Goal: Task Accomplishment & Management: Use online tool/utility

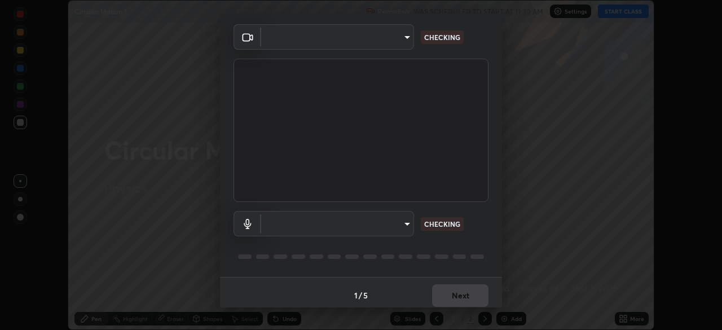
scroll to position [40, 0]
type input "495e9aafafa99ab02b2630cd73316b4ffac4e6b0a44c495734db4bb24564e739"
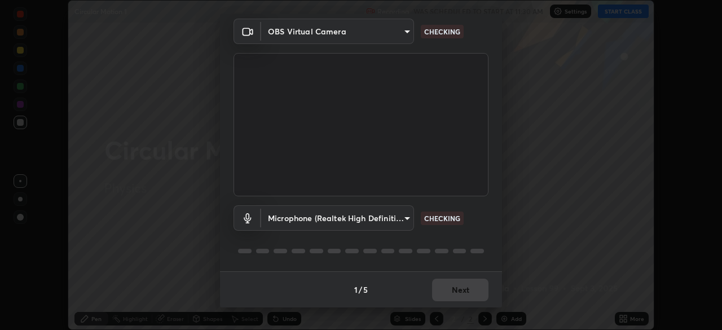
click at [404, 220] on body "Erase all Circular Motion 1 Recording WAS SCHEDULED TO START AT 11:30 AM Settin…" at bounding box center [361, 165] width 722 height 330
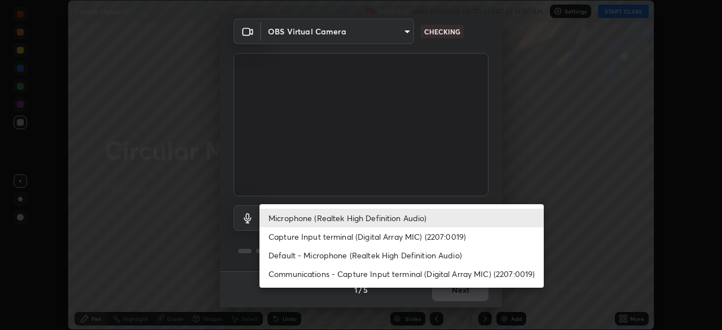
click at [400, 224] on li "Microphone (Realtek High Definition Audio)" at bounding box center [401, 218] width 284 height 19
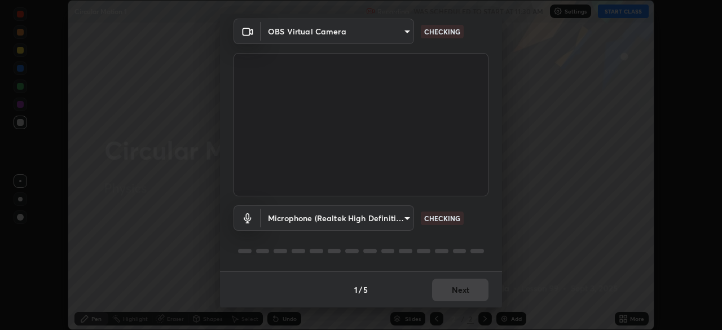
click at [404, 215] on body "Erase all Circular Motion 1 Recording WAS SCHEDULED TO START AT 11:30 AM Settin…" at bounding box center [361, 165] width 722 height 330
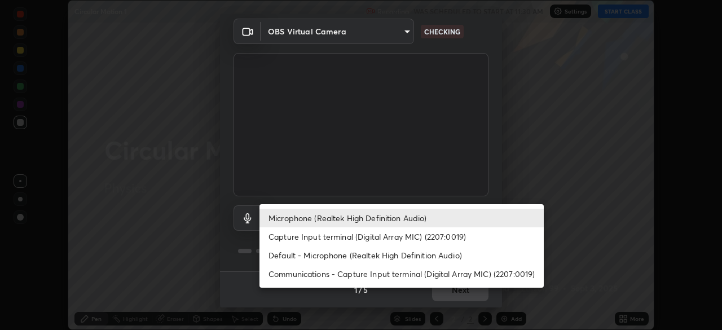
click at [401, 248] on li "Default - Microphone (Realtek High Definition Audio)" at bounding box center [401, 255] width 284 height 19
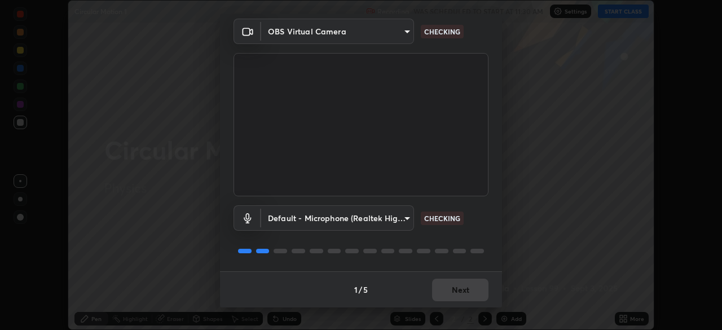
click at [395, 216] on body "Erase all Circular Motion 1 Recording WAS SCHEDULED TO START AT 11:30 AM Settin…" at bounding box center [361, 165] width 722 height 330
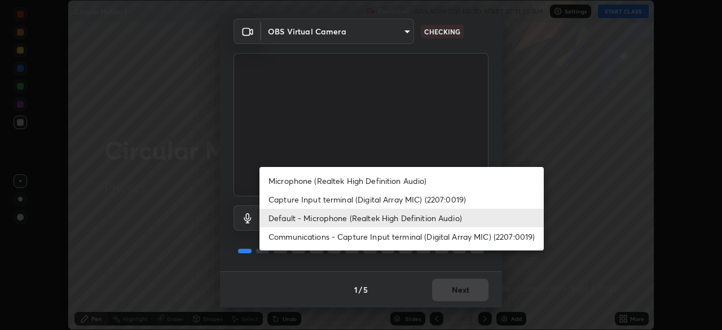
click at [403, 182] on li "Microphone (Realtek High Definition Audio)" at bounding box center [401, 180] width 284 height 19
type input "596642b751d8d0027b016c771bf2e341865489ee3c6395a207e1f5bbaf1c2065"
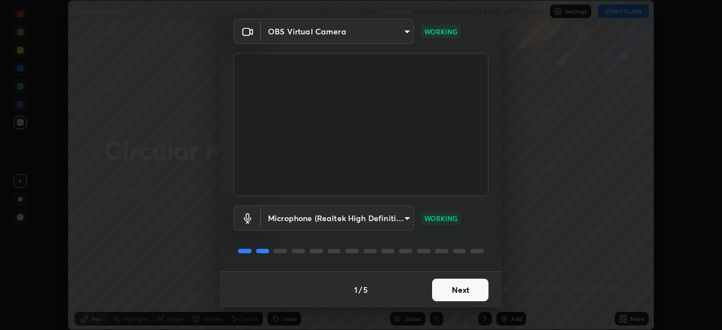
click at [473, 285] on button "Next" at bounding box center [460, 289] width 56 height 23
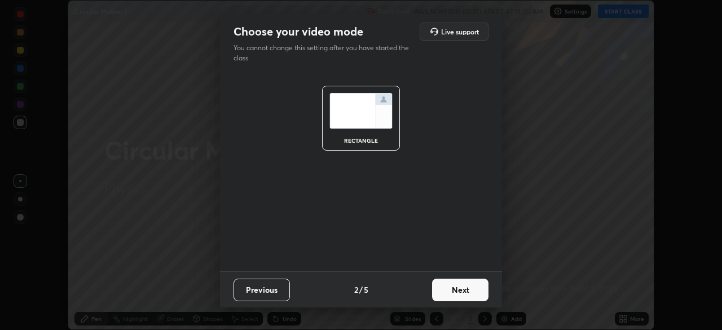
scroll to position [0, 0]
click at [473, 288] on button "Next" at bounding box center [460, 289] width 56 height 23
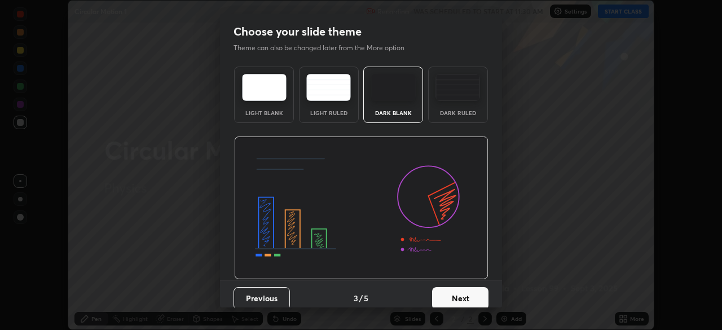
click at [475, 290] on button "Next" at bounding box center [460, 298] width 56 height 23
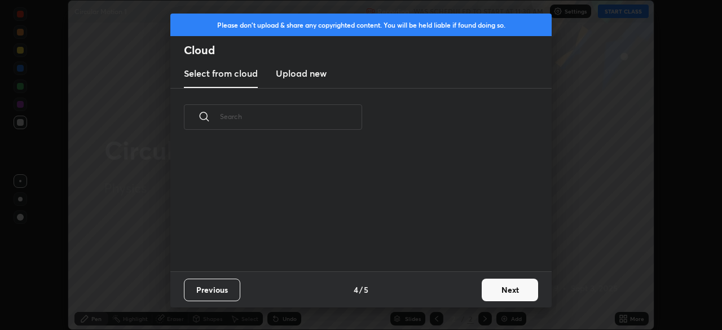
click at [496, 290] on button "Next" at bounding box center [509, 289] width 56 height 23
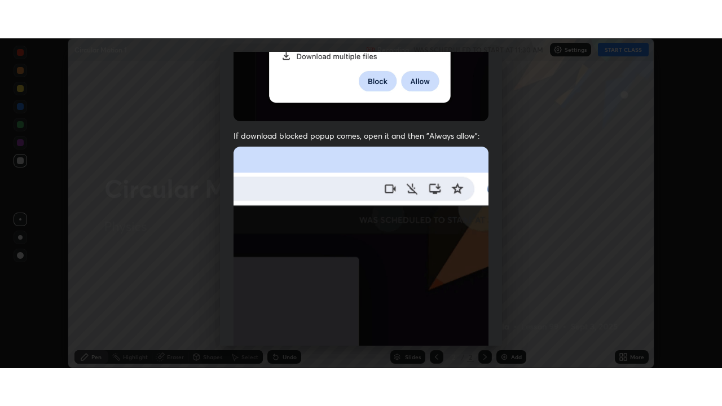
scroll to position [270, 0]
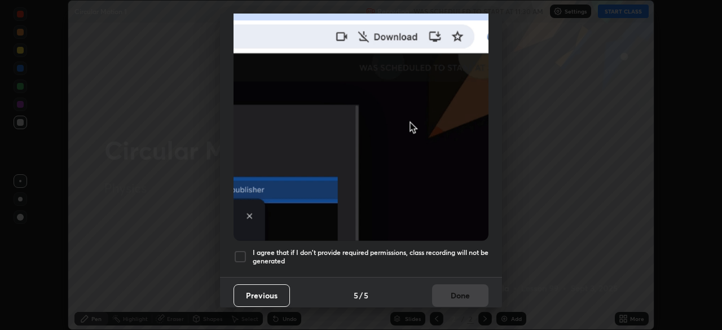
click at [454, 248] on h5 "I agree that if I don't provide required permissions, class recording will not …" at bounding box center [371, 256] width 236 height 17
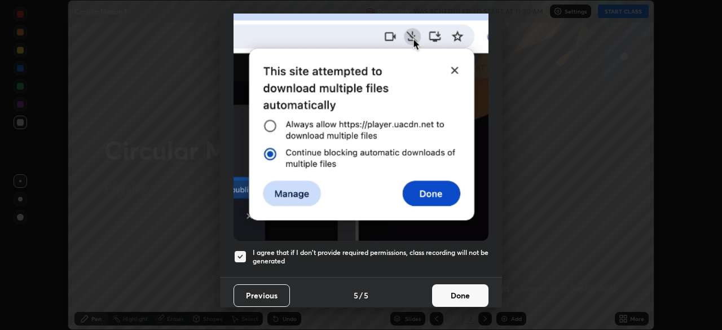
click at [461, 286] on button "Done" at bounding box center [460, 295] width 56 height 23
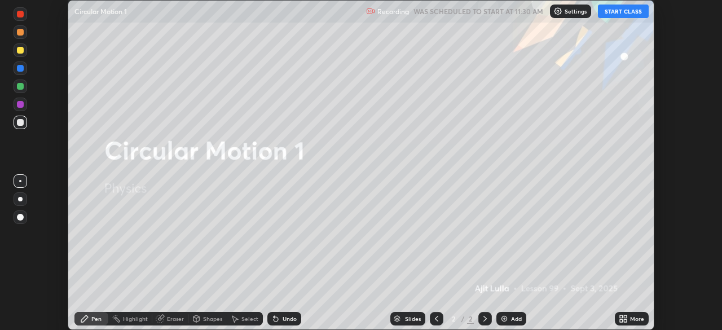
click at [625, 12] on button "START CLASS" at bounding box center [623, 12] width 51 height 14
click at [620, 317] on icon at bounding box center [621, 316] width 3 height 3
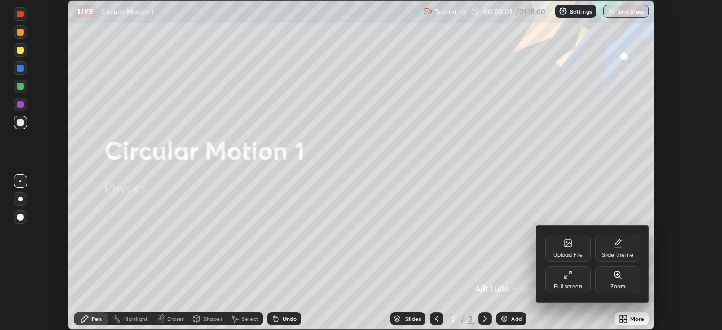
click at [578, 281] on div "Full screen" at bounding box center [567, 279] width 45 height 27
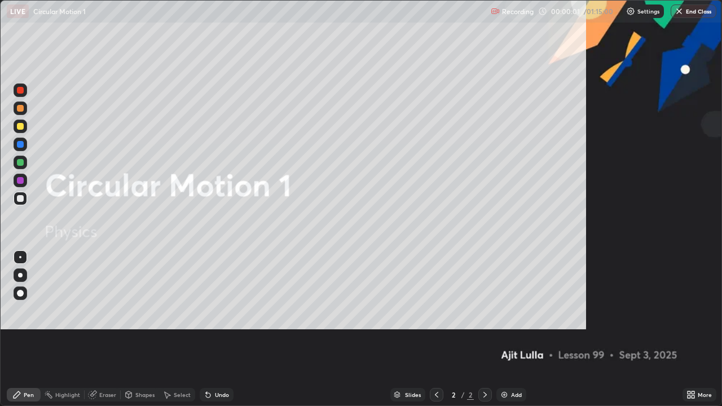
scroll to position [406, 722]
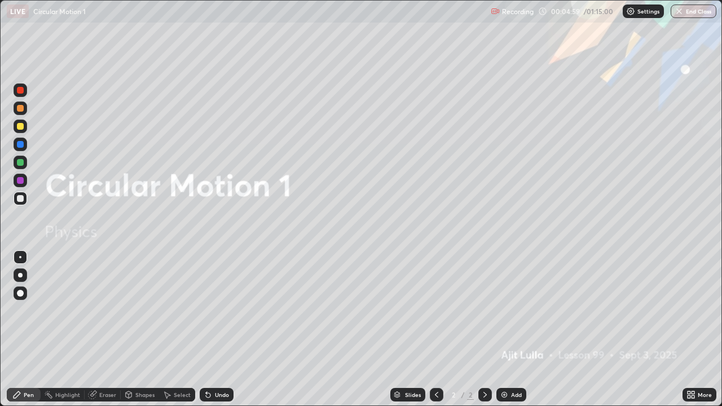
click at [512, 329] on div "Add" at bounding box center [516, 395] width 11 height 6
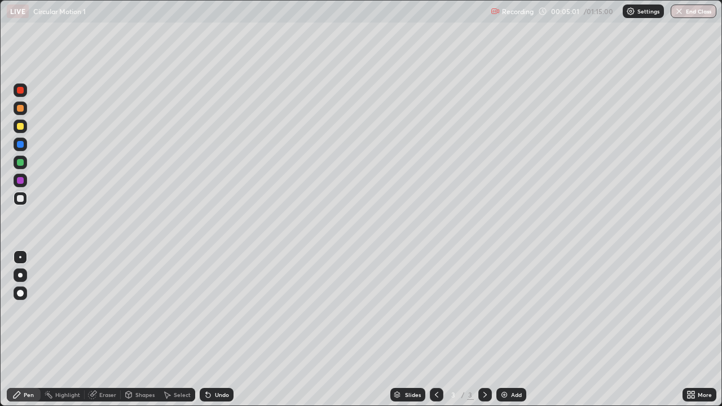
click at [21, 130] on div at bounding box center [21, 127] width 14 height 14
click at [23, 201] on div at bounding box center [21, 199] width 14 height 14
click at [20, 127] on div at bounding box center [20, 126] width 7 height 7
click at [18, 163] on div at bounding box center [20, 162] width 7 height 7
click at [516, 329] on div "Add" at bounding box center [516, 395] width 11 height 6
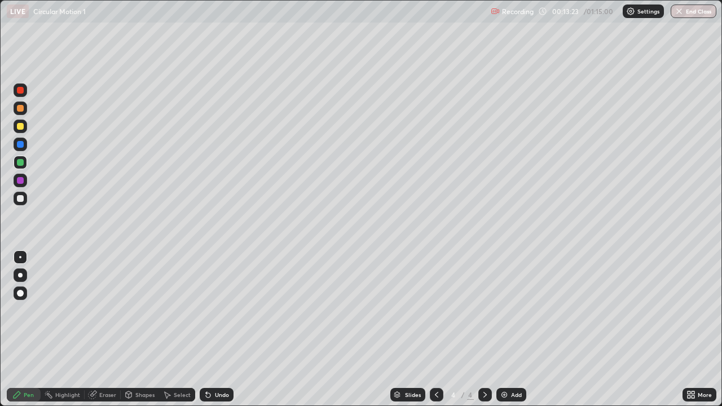
click at [24, 198] on div at bounding box center [21, 199] width 14 height 14
click at [20, 129] on div at bounding box center [20, 126] width 7 height 7
click at [208, 329] on icon at bounding box center [208, 395] width 5 height 5
click at [21, 202] on div at bounding box center [21, 199] width 14 height 14
click at [511, 329] on div "Add" at bounding box center [516, 395] width 11 height 6
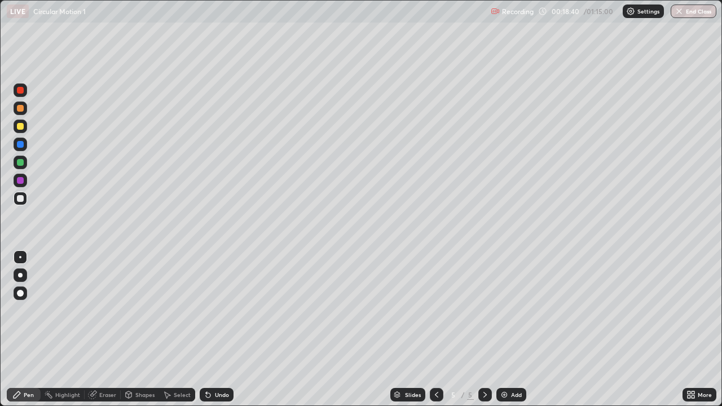
click at [26, 126] on div at bounding box center [21, 127] width 14 height 14
click at [21, 198] on div at bounding box center [20, 198] width 7 height 7
click at [223, 329] on div "Undo" at bounding box center [222, 395] width 14 height 6
click at [220, 329] on div "Undo" at bounding box center [217, 395] width 34 height 14
click at [222, 329] on div "Undo" at bounding box center [217, 395] width 34 height 14
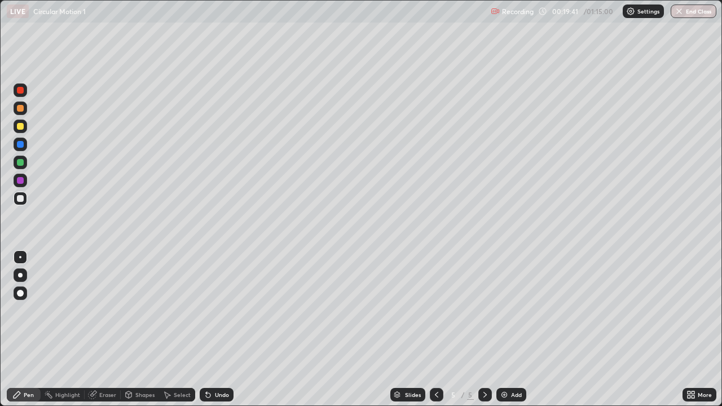
click at [218, 329] on div "Undo" at bounding box center [217, 395] width 34 height 14
click at [218, 329] on div "Undo" at bounding box center [222, 395] width 14 height 6
click at [221, 329] on div "Undo" at bounding box center [222, 395] width 14 height 6
click at [516, 329] on div "Add" at bounding box center [511, 395] width 30 height 14
click at [24, 130] on div at bounding box center [21, 127] width 14 height 14
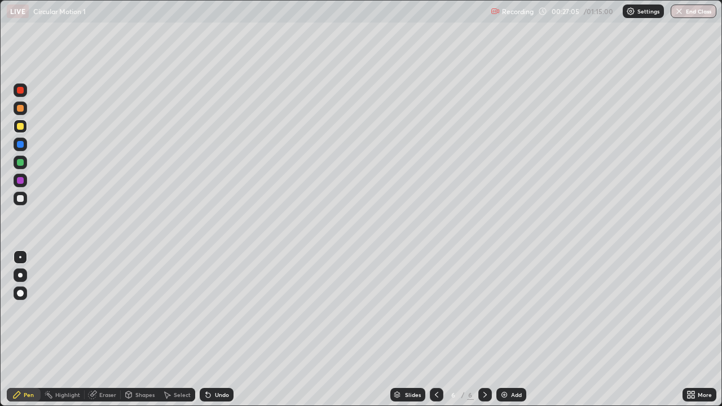
click at [24, 200] on div at bounding box center [21, 199] width 14 height 14
click at [20, 202] on div at bounding box center [21, 199] width 14 height 14
click at [503, 329] on img at bounding box center [503, 394] width 9 height 9
click at [22, 131] on div at bounding box center [21, 127] width 14 height 14
click at [23, 194] on div at bounding box center [21, 199] width 14 height 14
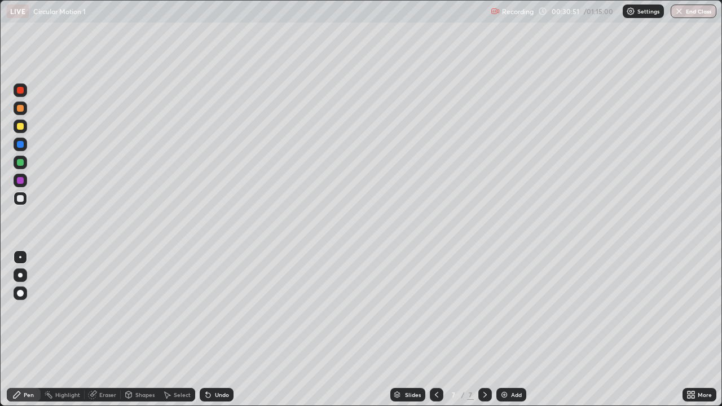
click at [105, 329] on div "Eraser" at bounding box center [103, 395] width 36 height 14
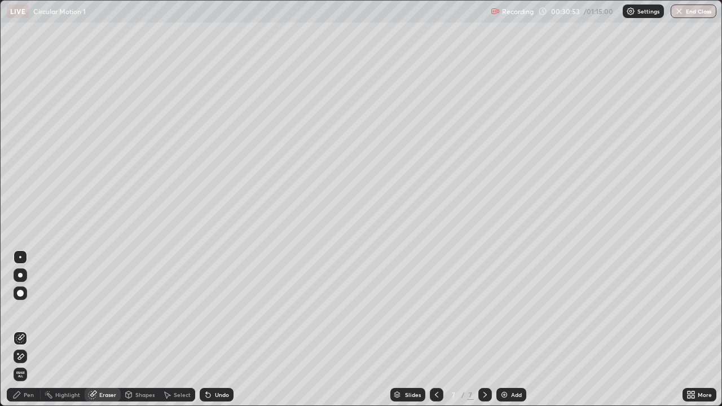
click at [29, 329] on div "Pen" at bounding box center [29, 395] width 10 height 6
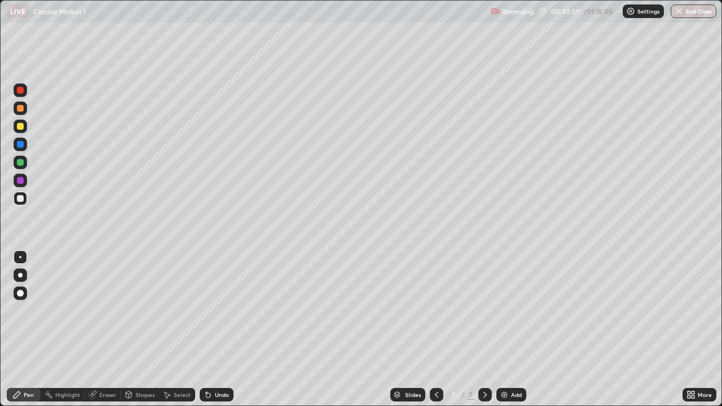
click at [23, 129] on div at bounding box center [21, 127] width 14 height 14
click at [508, 329] on div "Add" at bounding box center [511, 395] width 30 height 14
click at [24, 199] on div at bounding box center [21, 199] width 14 height 14
click at [219, 329] on div "Undo" at bounding box center [222, 395] width 14 height 6
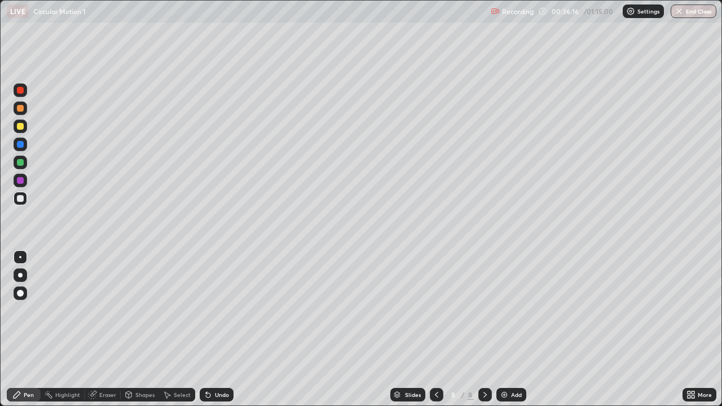
click at [220, 329] on div "Undo" at bounding box center [222, 395] width 14 height 6
click at [200, 329] on div "Undo" at bounding box center [217, 395] width 34 height 14
click at [21, 126] on div at bounding box center [20, 126] width 7 height 7
click at [104, 329] on div "Eraser" at bounding box center [107, 395] width 17 height 6
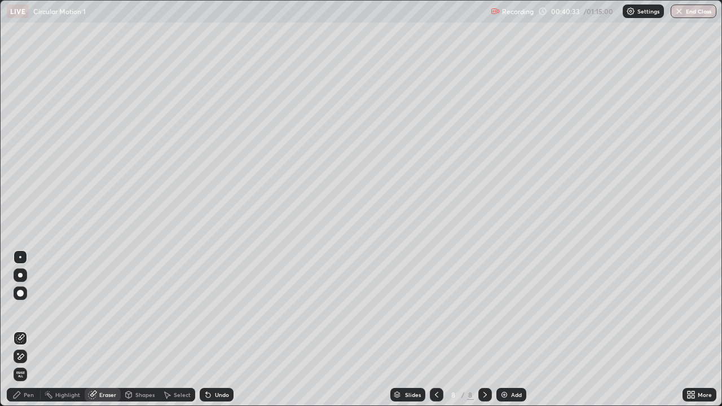
click at [22, 329] on icon at bounding box center [21, 356] width 6 height 6
click at [508, 329] on div "Add" at bounding box center [511, 395] width 30 height 14
click at [29, 329] on div "Pen" at bounding box center [29, 395] width 10 height 6
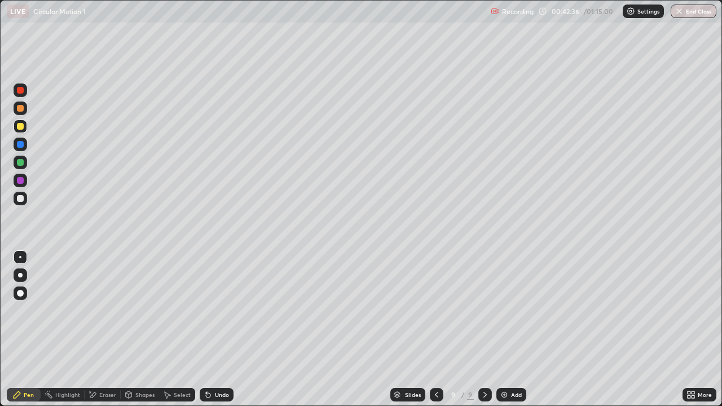
click at [21, 198] on div at bounding box center [20, 198] width 7 height 7
click at [435, 329] on icon at bounding box center [436, 395] width 3 height 6
click at [484, 329] on icon at bounding box center [484, 394] width 9 height 9
click at [439, 329] on div at bounding box center [437, 394] width 14 height 23
click at [488, 329] on div at bounding box center [485, 395] width 14 height 14
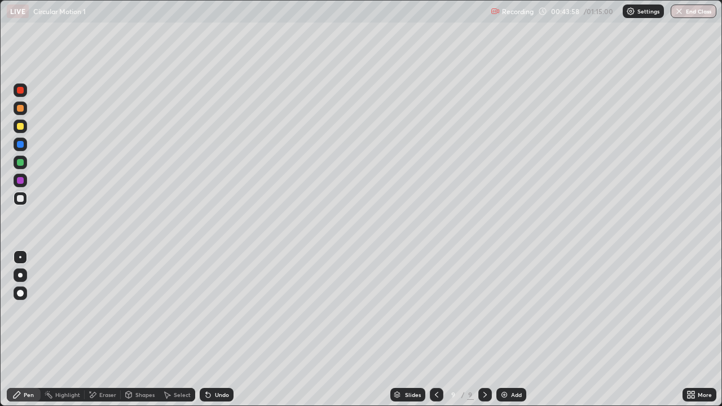
click at [433, 329] on div at bounding box center [437, 395] width 14 height 14
click at [485, 329] on icon at bounding box center [484, 394] width 9 height 9
click at [430, 329] on div at bounding box center [437, 395] width 14 height 14
click at [489, 329] on div at bounding box center [485, 395] width 14 height 14
click at [113, 329] on div "Eraser" at bounding box center [107, 395] width 17 height 6
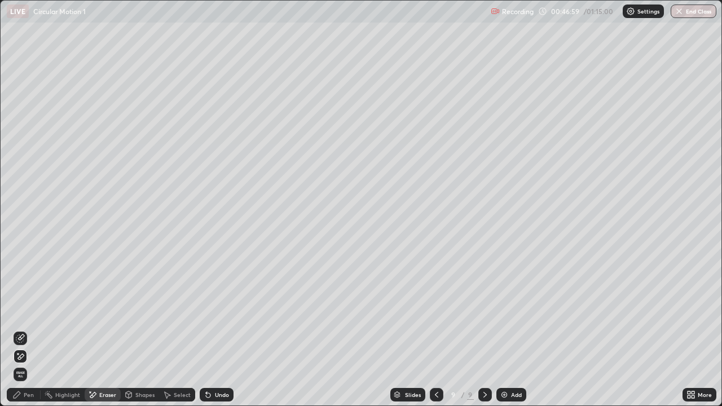
click at [23, 329] on div "Erase all" at bounding box center [21, 375] width 14 height 14
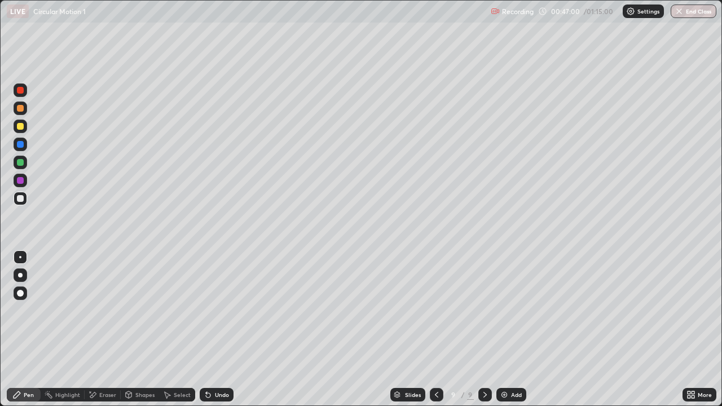
click at [21, 329] on div "Pen" at bounding box center [24, 395] width 34 height 14
click at [24, 130] on div at bounding box center [21, 127] width 14 height 14
click at [434, 329] on icon at bounding box center [436, 394] width 9 height 9
click at [484, 329] on icon at bounding box center [484, 394] width 9 height 9
click at [433, 329] on icon at bounding box center [436, 394] width 9 height 9
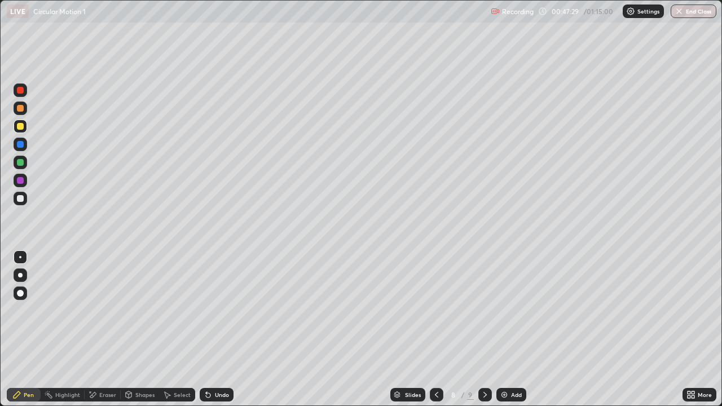
click at [484, 329] on icon at bounding box center [484, 394] width 9 height 9
click at [434, 329] on icon at bounding box center [436, 394] width 9 height 9
click at [484, 329] on icon at bounding box center [484, 394] width 9 height 9
click at [439, 329] on icon at bounding box center [436, 394] width 9 height 9
click at [110, 329] on div "Eraser" at bounding box center [107, 395] width 17 height 6
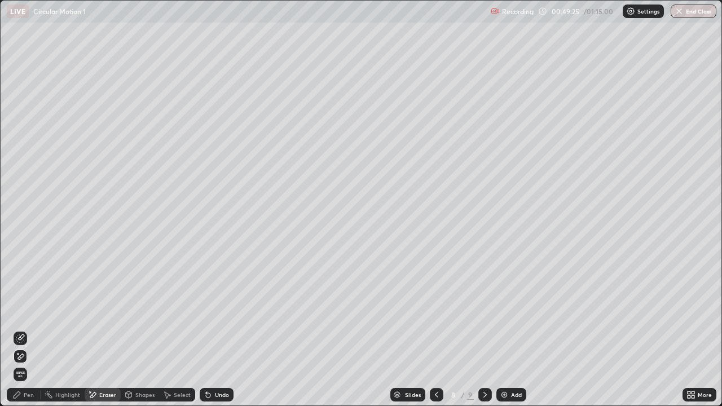
click at [483, 329] on icon at bounding box center [484, 395] width 3 height 6
click at [107, 329] on div "Eraser" at bounding box center [103, 395] width 36 height 14
click at [30, 329] on div "Pen" at bounding box center [24, 395] width 34 height 14
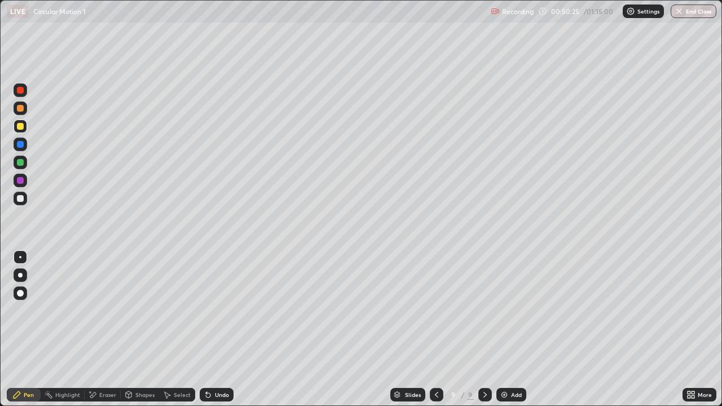
click at [24, 202] on div at bounding box center [21, 199] width 14 height 14
click at [436, 329] on icon at bounding box center [436, 394] width 9 height 9
click at [488, 329] on div at bounding box center [485, 395] width 14 height 14
click at [481, 329] on icon at bounding box center [484, 394] width 9 height 9
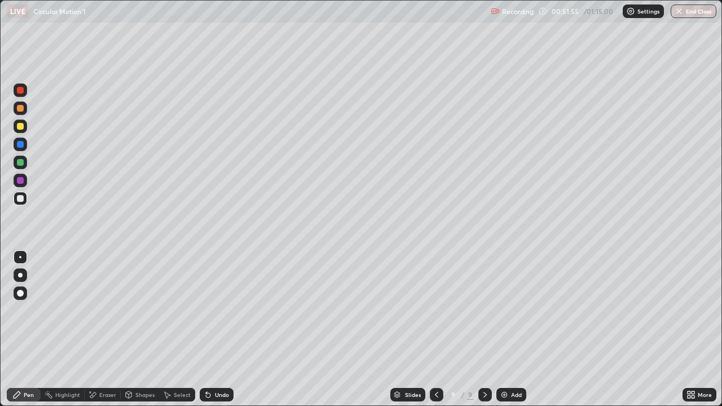
click at [436, 329] on icon at bounding box center [436, 394] width 9 height 9
click at [483, 329] on icon at bounding box center [484, 394] width 9 height 9
click at [503, 329] on img at bounding box center [503, 394] width 9 height 9
click at [21, 126] on div at bounding box center [20, 126] width 7 height 7
click at [515, 329] on div "Add" at bounding box center [511, 395] width 30 height 14
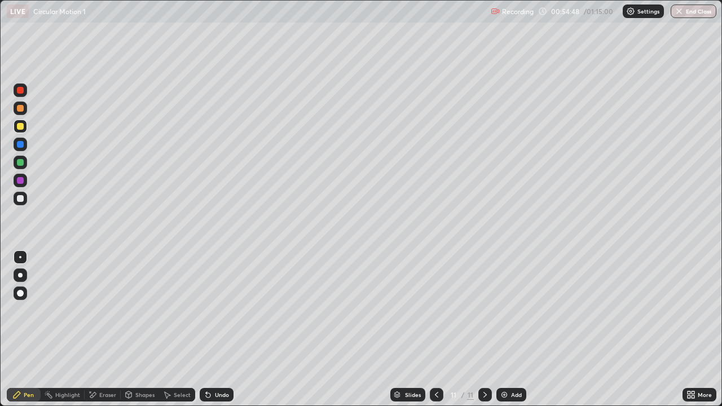
click at [20, 127] on div at bounding box center [20, 126] width 7 height 7
click at [107, 329] on div "Eraser" at bounding box center [107, 395] width 17 height 6
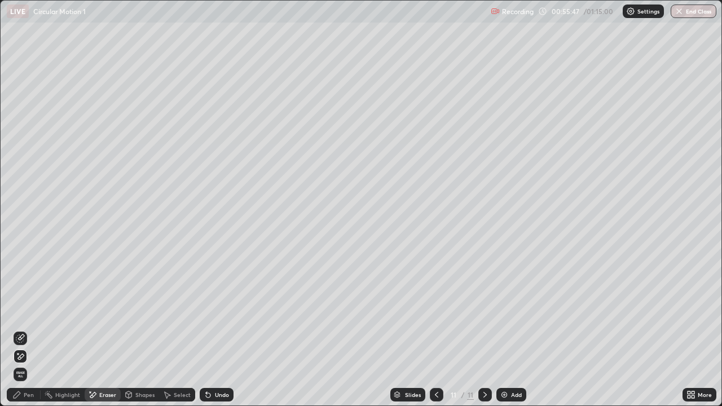
click at [26, 329] on div at bounding box center [21, 357] width 14 height 14
click at [29, 329] on div "Pen" at bounding box center [29, 395] width 10 height 6
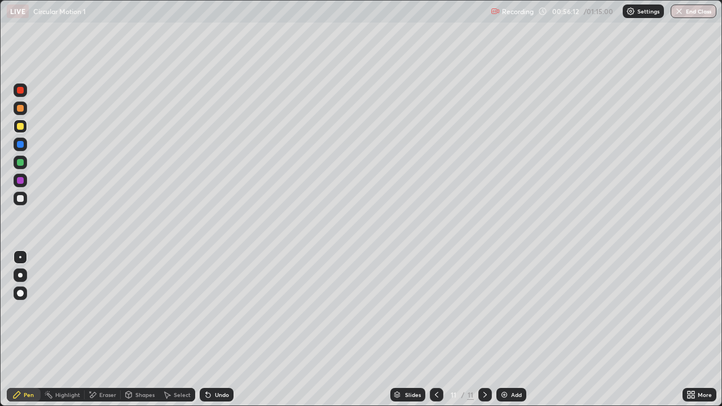
click at [209, 329] on icon at bounding box center [208, 394] width 9 height 9
click at [214, 329] on div "Undo" at bounding box center [217, 395] width 34 height 14
click at [506, 329] on img at bounding box center [503, 394] width 9 height 9
click at [21, 198] on div at bounding box center [20, 198] width 7 height 7
click at [213, 329] on div "Undo" at bounding box center [217, 395] width 34 height 14
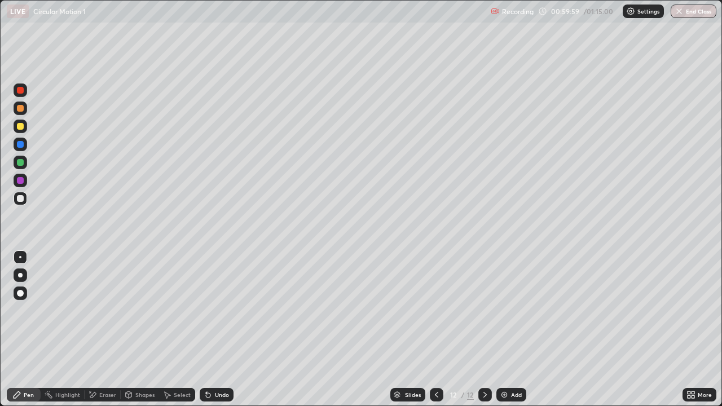
click at [215, 329] on div "Undo" at bounding box center [222, 395] width 14 height 6
click at [212, 329] on div "Undo" at bounding box center [217, 395] width 34 height 14
click at [21, 126] on div at bounding box center [20, 126] width 7 height 7
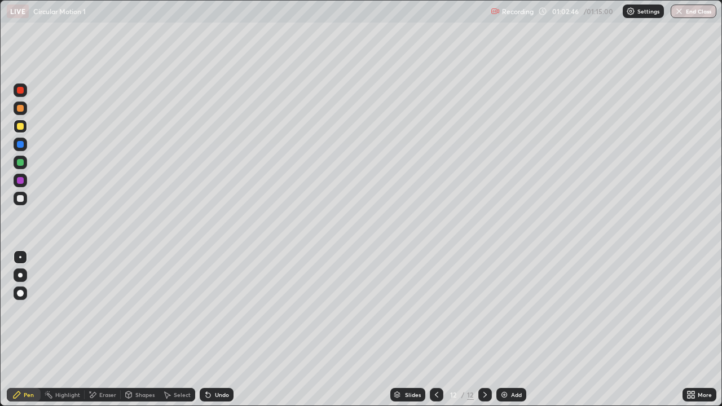
click at [503, 329] on img at bounding box center [503, 394] width 9 height 9
click at [20, 199] on div at bounding box center [20, 198] width 7 height 7
click at [218, 329] on div "Undo" at bounding box center [222, 395] width 14 height 6
click at [229, 329] on div "Undo" at bounding box center [217, 395] width 34 height 14
click at [507, 329] on img at bounding box center [503, 394] width 9 height 9
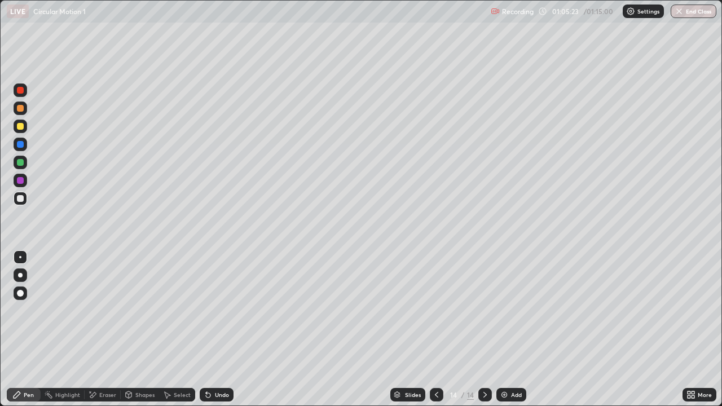
click at [24, 127] on div at bounding box center [21, 127] width 14 height 14
click at [20, 197] on div at bounding box center [20, 198] width 7 height 7
click at [19, 162] on div at bounding box center [20, 162] width 7 height 7
click at [511, 329] on div "Add" at bounding box center [516, 395] width 11 height 6
click at [25, 201] on div at bounding box center [21, 199] width 14 height 14
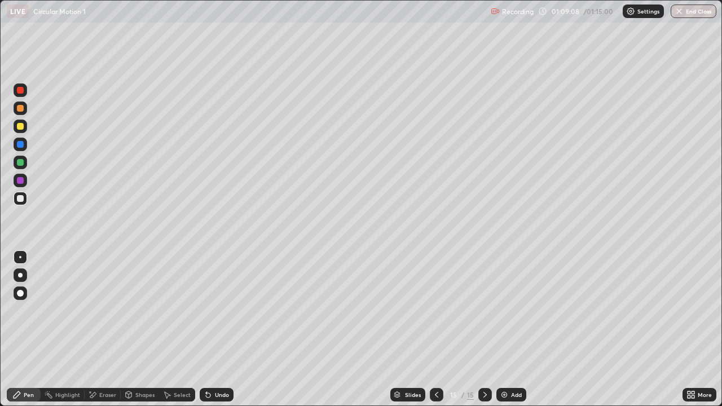
click at [21, 126] on div at bounding box center [20, 126] width 7 height 7
click at [21, 198] on div at bounding box center [20, 198] width 7 height 7
click at [107, 329] on div "Eraser" at bounding box center [107, 395] width 17 height 6
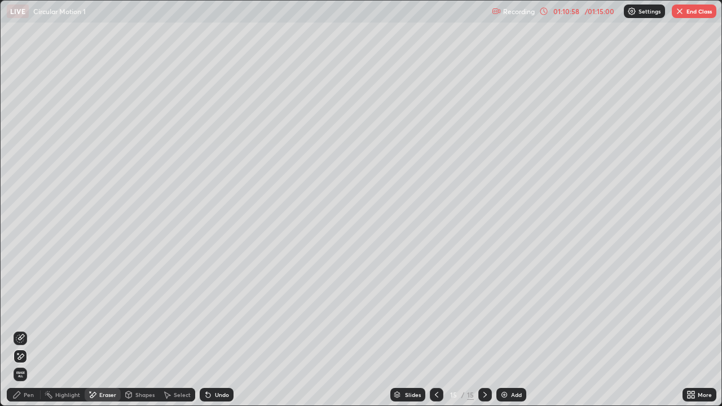
click at [24, 329] on icon at bounding box center [20, 357] width 9 height 10
click at [17, 329] on icon at bounding box center [17, 394] width 7 height 7
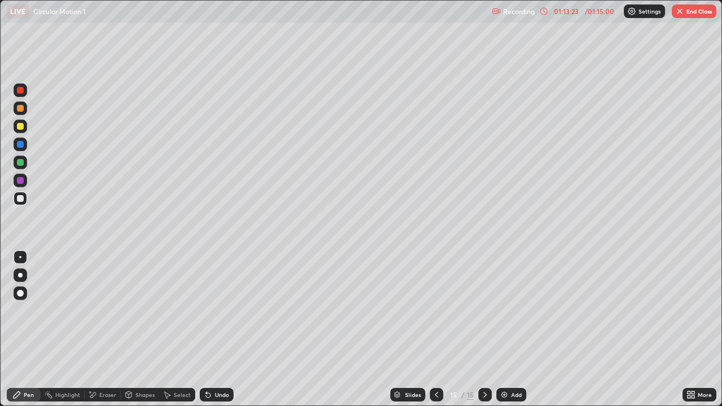
click at [435, 329] on icon at bounding box center [436, 394] width 9 height 9
click at [436, 329] on icon at bounding box center [436, 394] width 9 height 9
click at [435, 329] on icon at bounding box center [436, 394] width 9 height 9
click at [436, 329] on icon at bounding box center [436, 394] width 9 height 9
click at [432, 329] on icon at bounding box center [436, 394] width 9 height 9
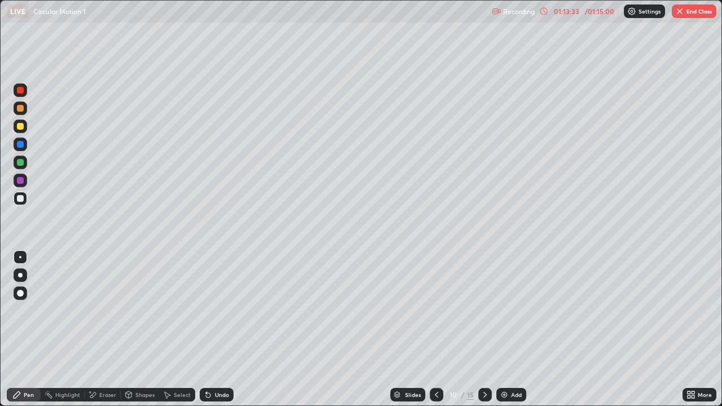
click at [435, 329] on icon at bounding box center [436, 394] width 9 height 9
click at [433, 329] on icon at bounding box center [436, 394] width 9 height 9
click at [430, 329] on div at bounding box center [437, 395] width 14 height 14
click at [434, 329] on icon at bounding box center [436, 394] width 9 height 9
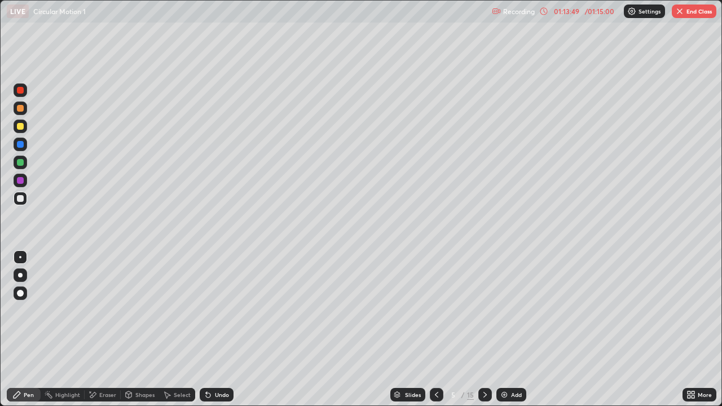
click at [436, 329] on icon at bounding box center [436, 394] width 9 height 9
click at [480, 329] on icon at bounding box center [484, 394] width 9 height 9
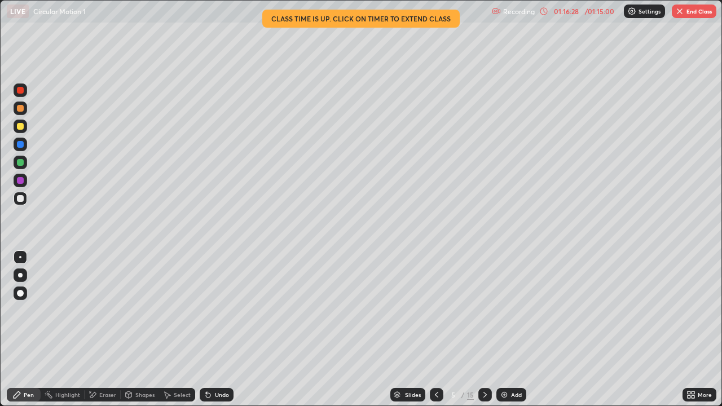
click at [484, 329] on icon at bounding box center [484, 394] width 9 height 9
click at [440, 329] on div at bounding box center [437, 395] width 14 height 14
click at [436, 329] on icon at bounding box center [436, 394] width 9 height 9
click at [484, 329] on icon at bounding box center [484, 394] width 9 height 9
click at [484, 329] on icon at bounding box center [484, 395] width 3 height 6
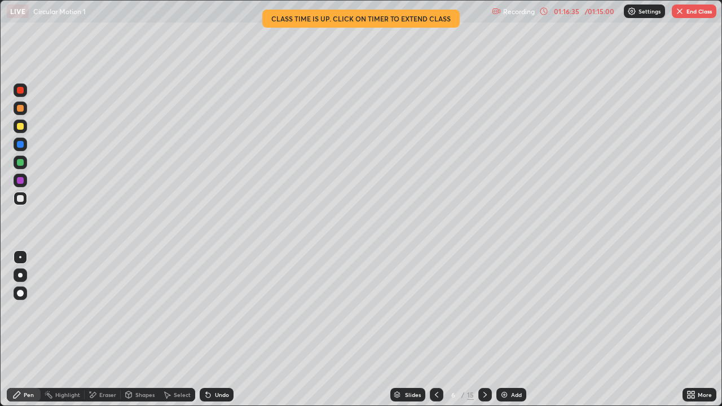
click at [485, 329] on icon at bounding box center [484, 394] width 9 height 9
click at [484, 329] on icon at bounding box center [484, 394] width 9 height 9
click at [485, 329] on icon at bounding box center [484, 394] width 9 height 9
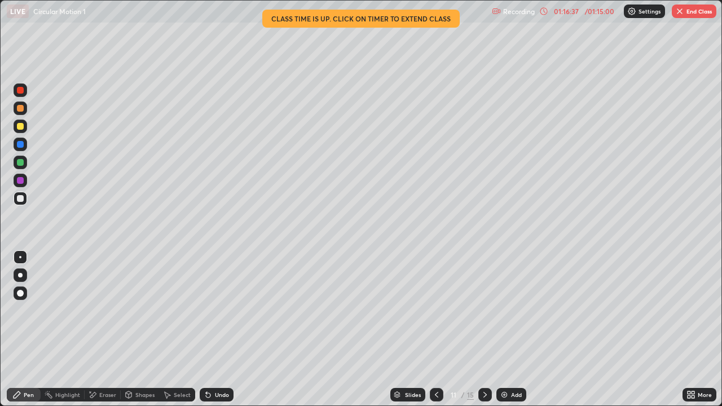
click at [484, 329] on icon at bounding box center [484, 394] width 9 height 9
click at [483, 329] on icon at bounding box center [484, 394] width 9 height 9
click at [483, 329] on icon at bounding box center [484, 395] width 3 height 6
click at [484, 329] on icon at bounding box center [484, 394] width 9 height 9
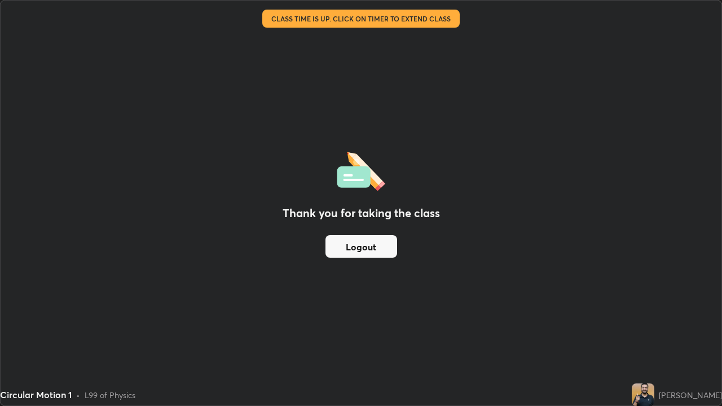
click at [376, 245] on button "Logout" at bounding box center [361, 246] width 72 height 23
